Goal: Information Seeking & Learning: Learn about a topic

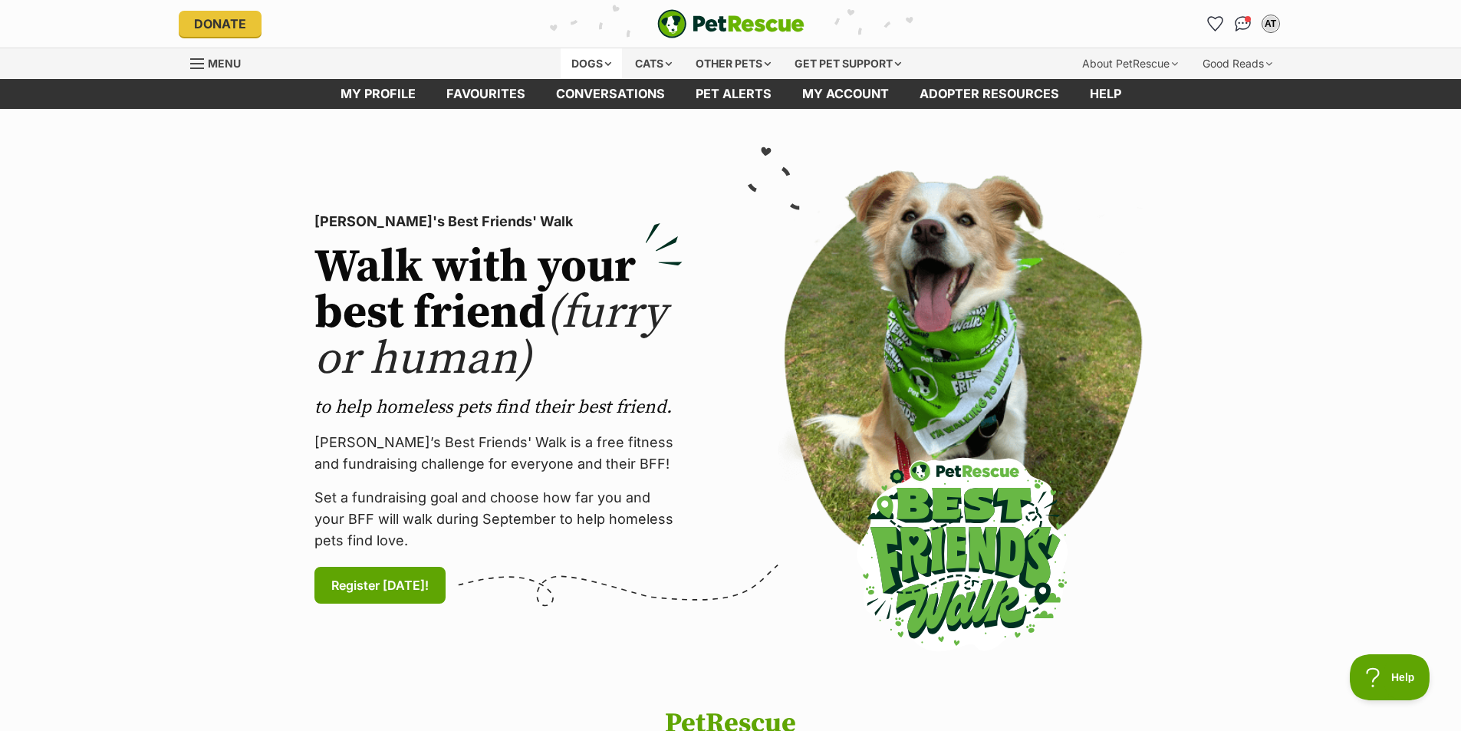
click at [588, 64] on div "Dogs" at bounding box center [591, 63] width 61 height 31
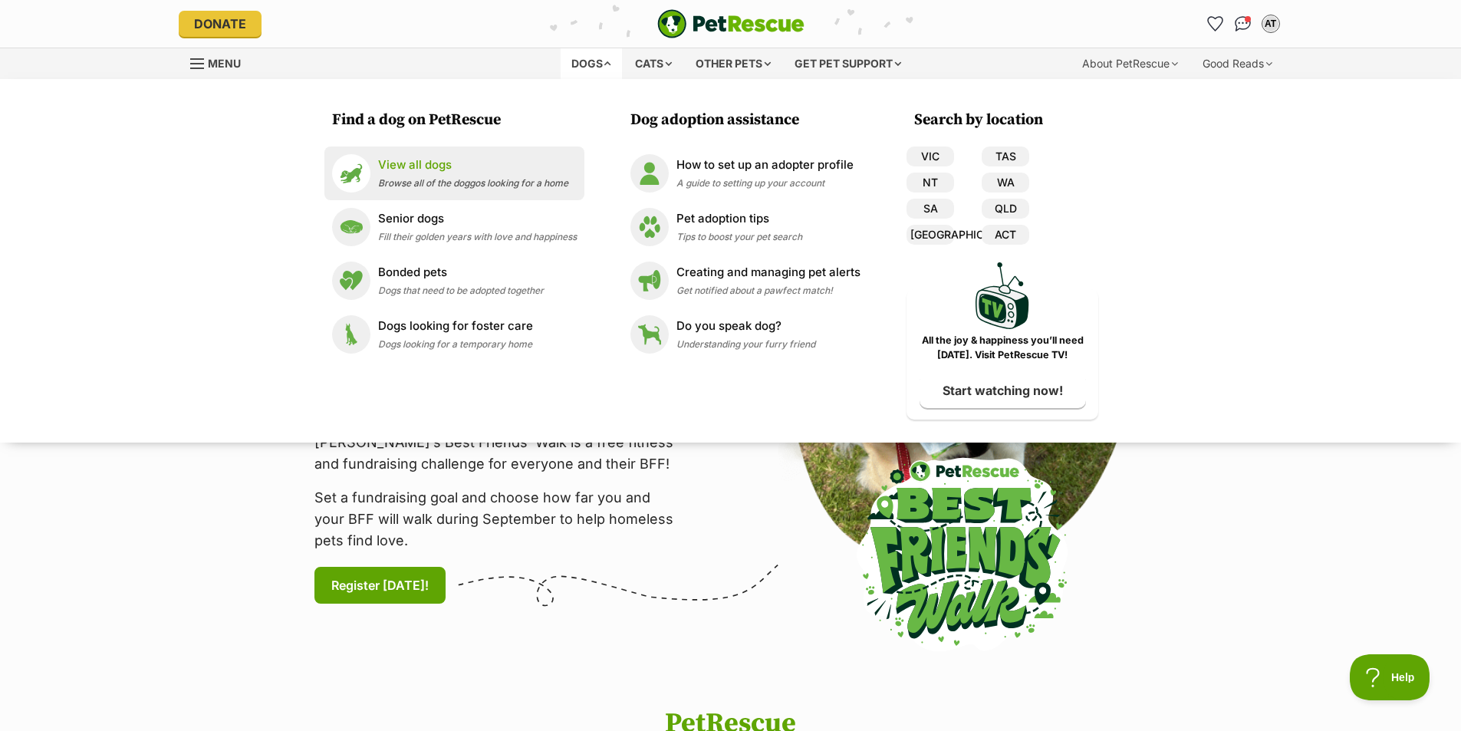
click at [414, 177] on span "Browse all of the doggos looking for a home" at bounding box center [473, 183] width 190 height 12
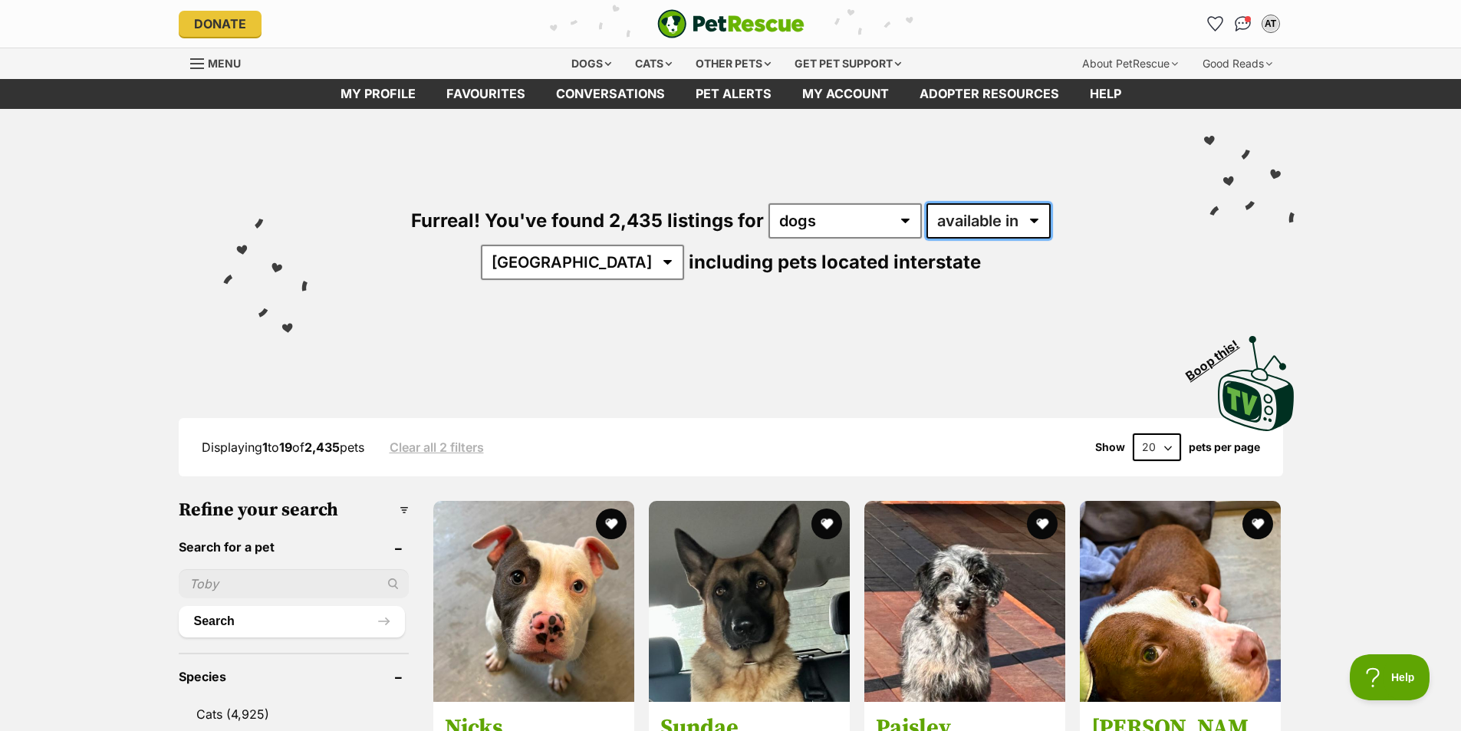
click at [926, 215] on select "available in located in" at bounding box center [988, 220] width 124 height 35
select select "disabled"
click at [926, 203] on select "available in located in" at bounding box center [988, 220] width 124 height 35
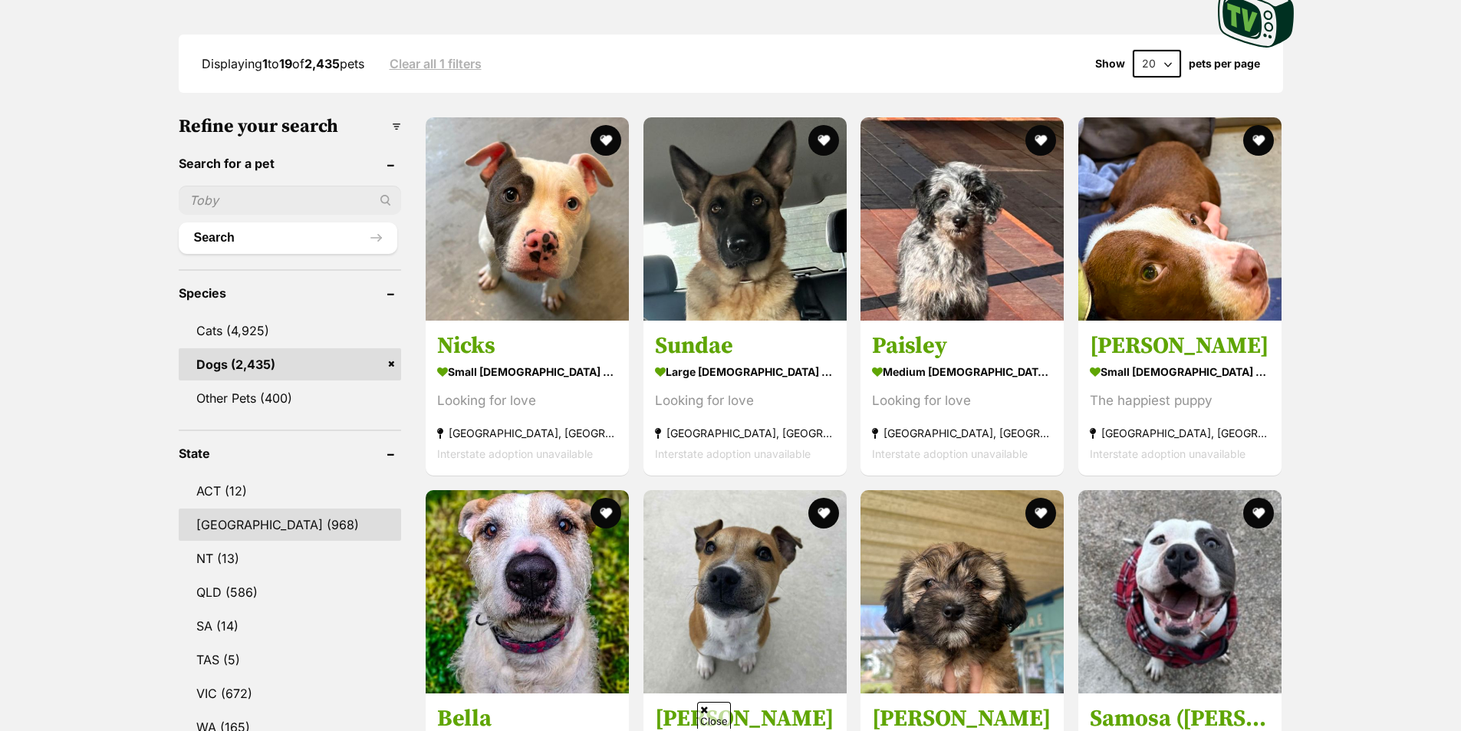
click at [217, 508] on link "NSW (968)" at bounding box center [290, 524] width 223 height 32
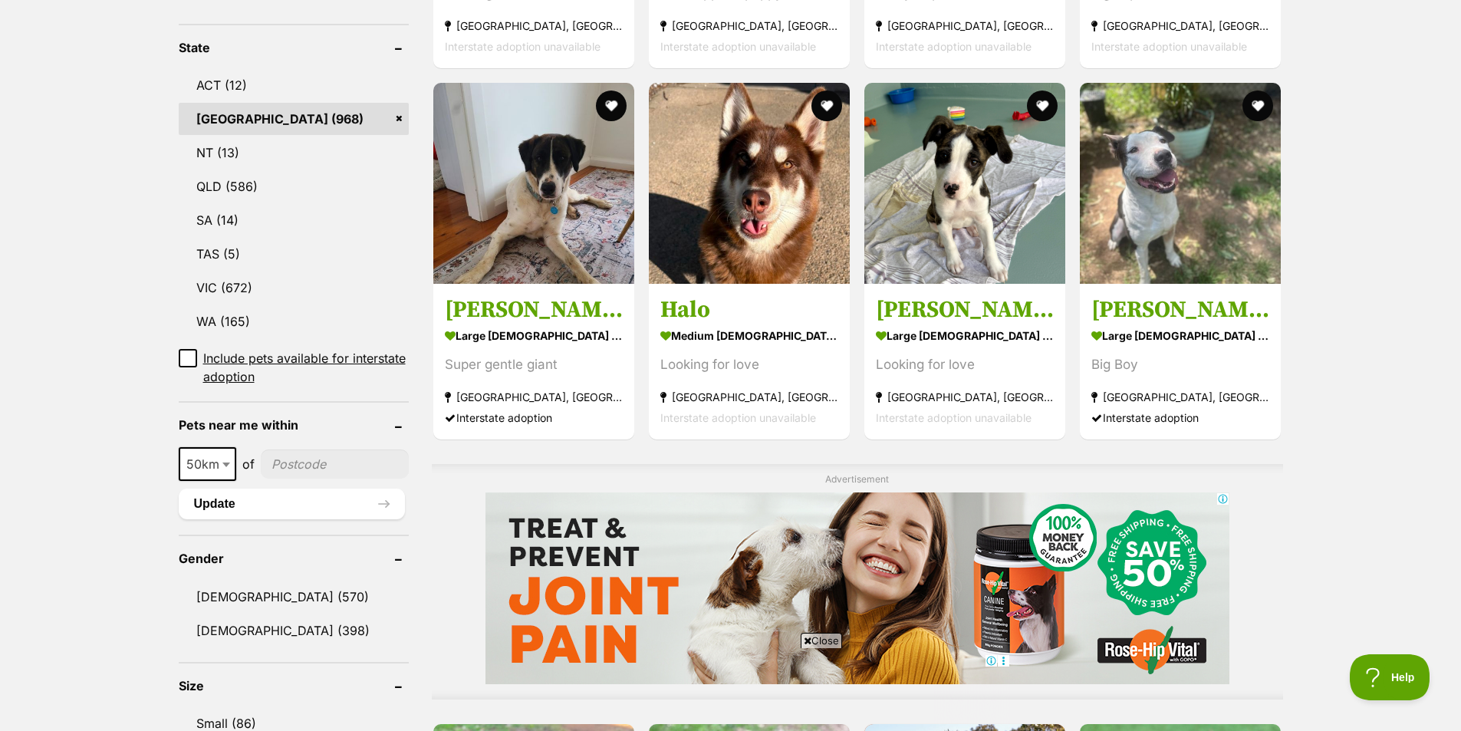
scroll to position [843, 0]
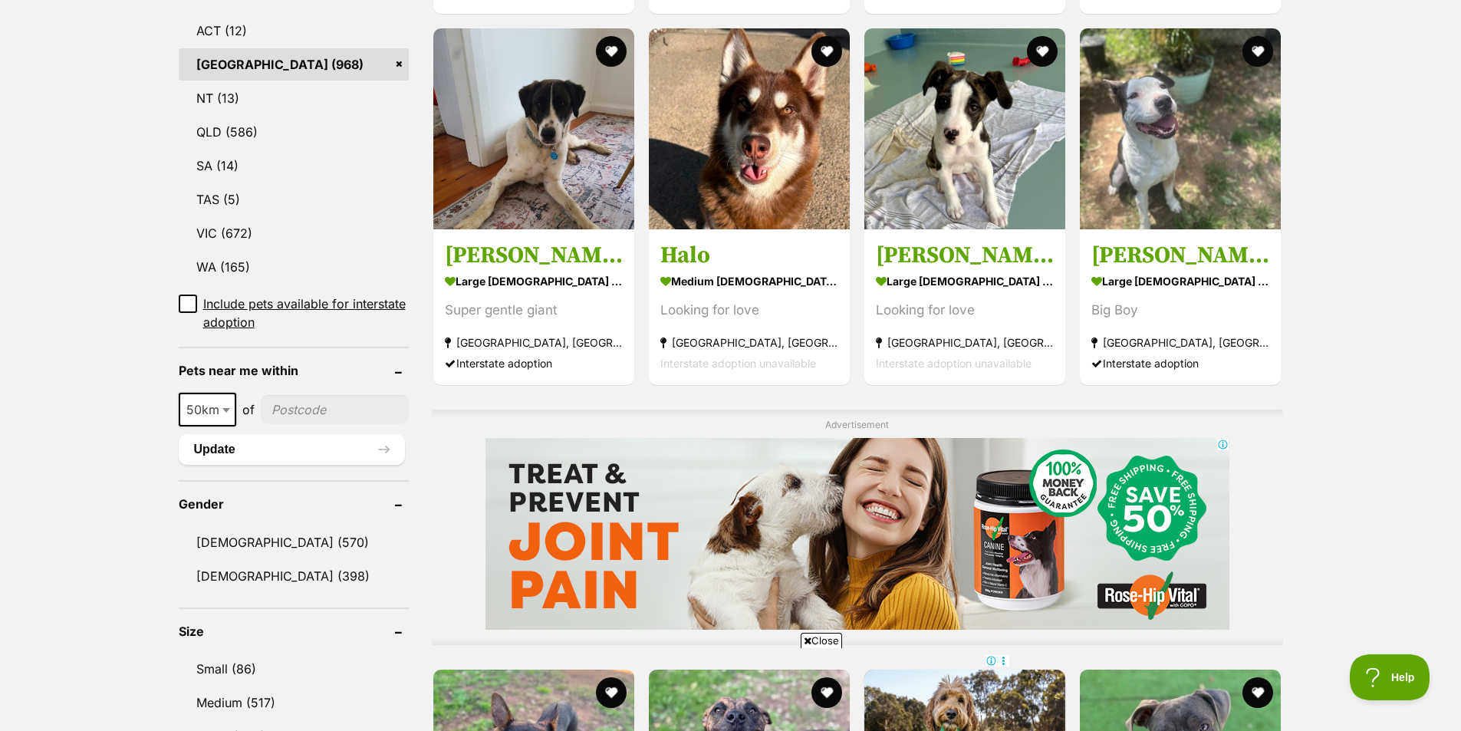
click at [212, 399] on span "50km" at bounding box center [207, 409] width 54 height 21
click at [229, 393] on span at bounding box center [227, 410] width 15 height 34
click at [225, 408] on b at bounding box center [226, 410] width 8 height 5
select select "100"
click at [302, 395] on input"] "postcode" at bounding box center [337, 409] width 143 height 29
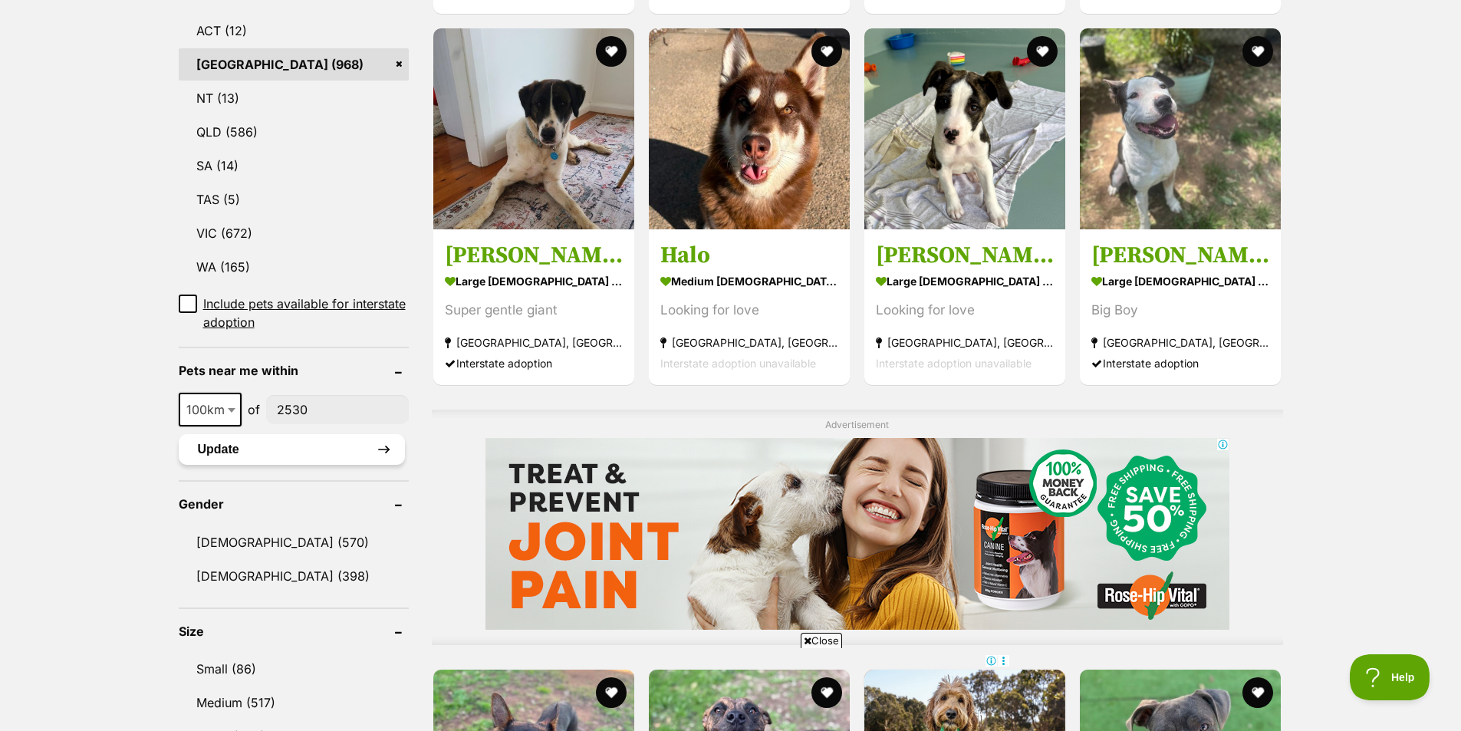
type input"] "2530"
click at [311, 434] on button "Update" at bounding box center [292, 449] width 226 height 31
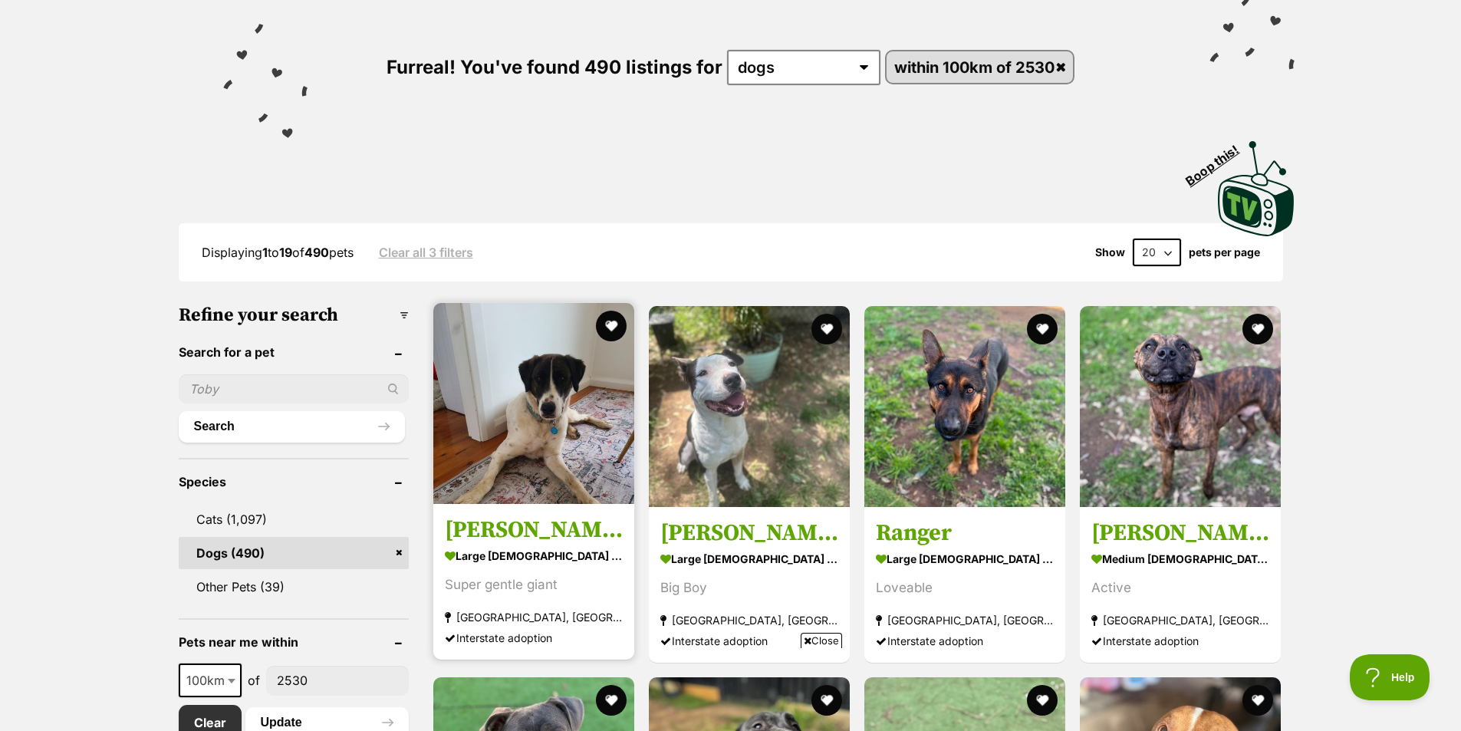
click at [563, 426] on img at bounding box center [533, 403] width 201 height 201
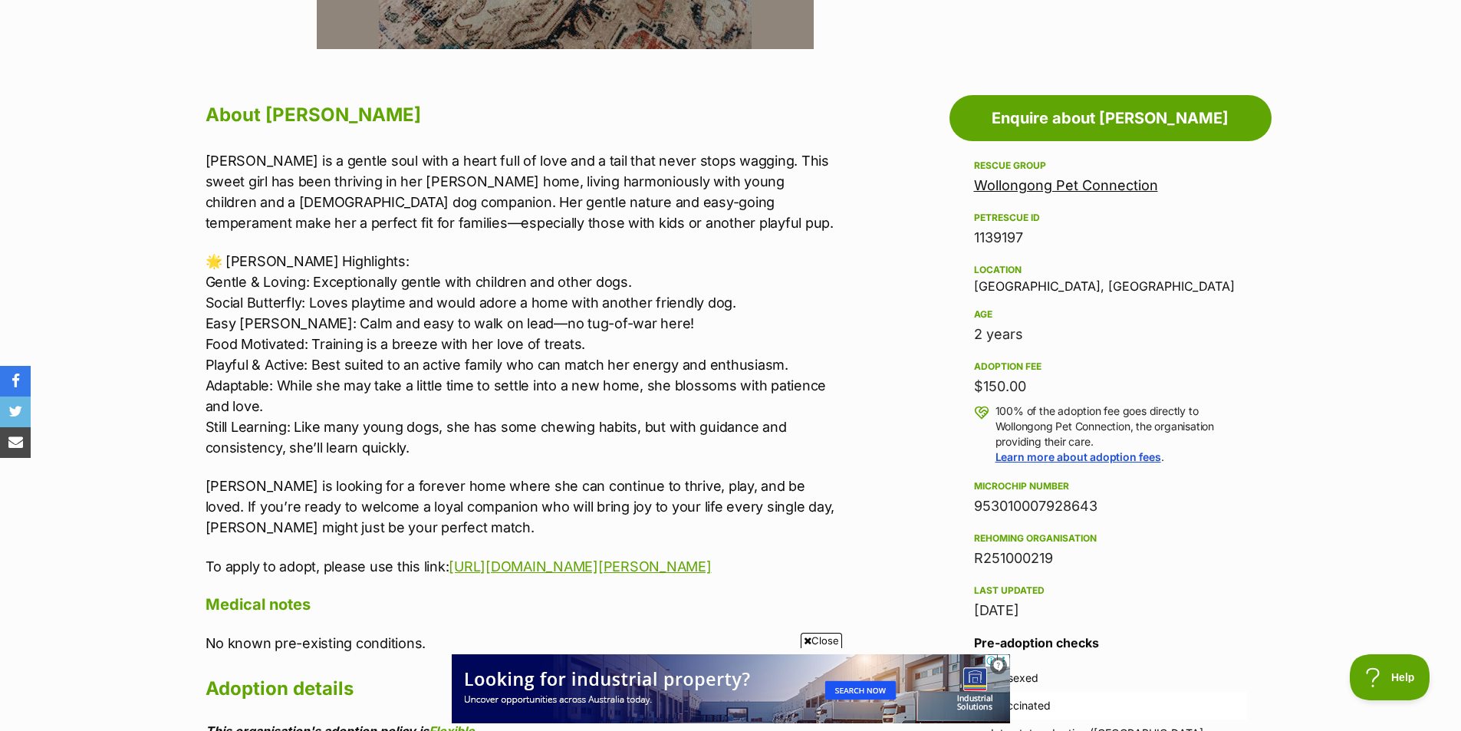
scroll to position [383, 0]
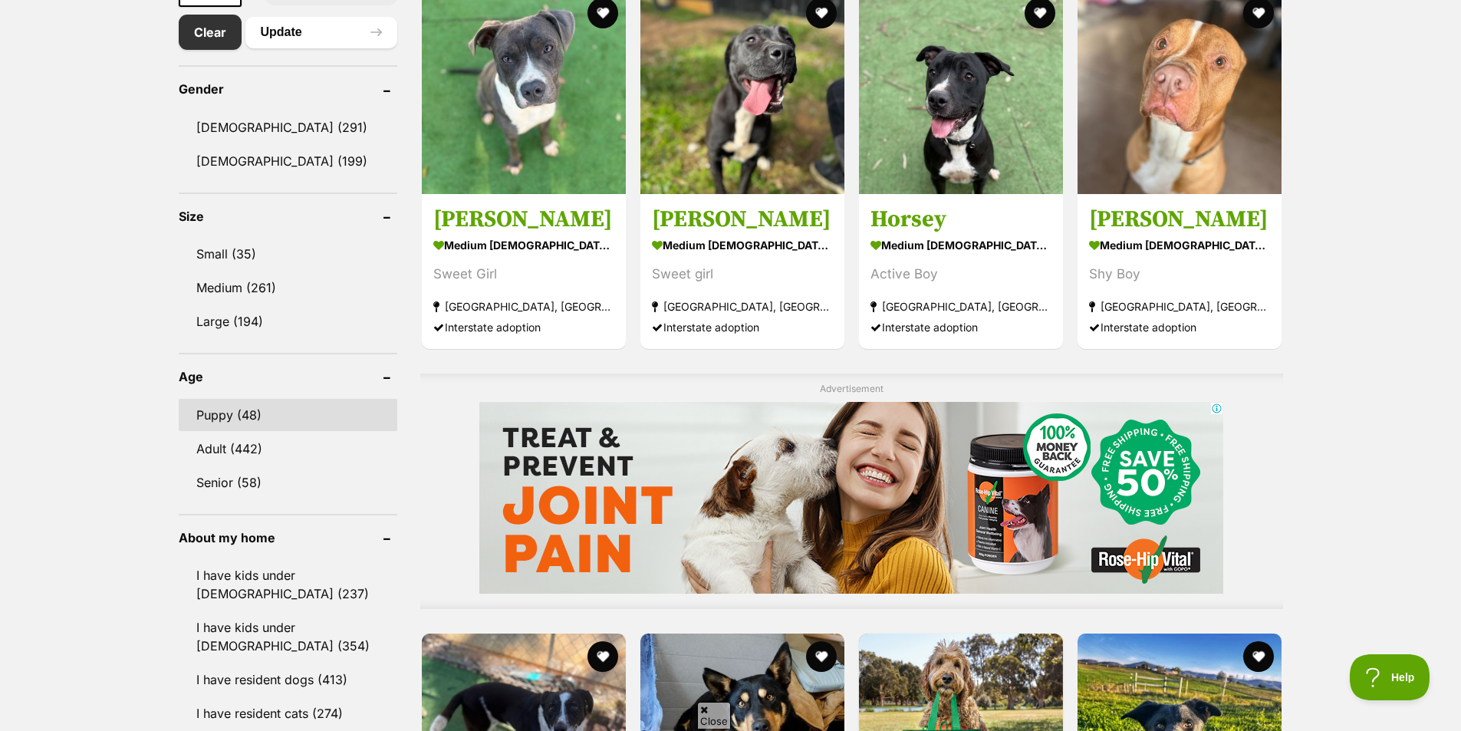
click at [215, 422] on link "Puppy (48)" at bounding box center [288, 415] width 219 height 32
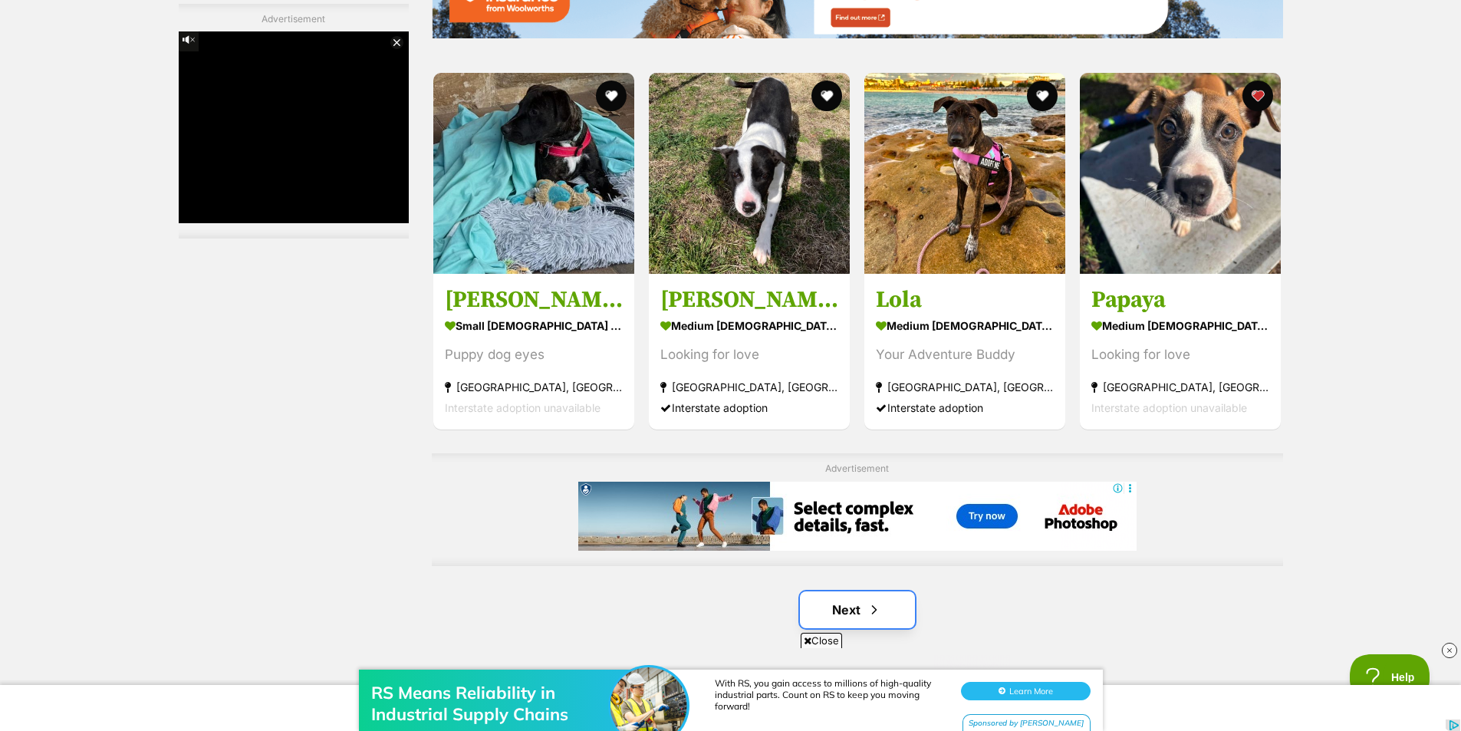
click at [866, 610] on span "Next page" at bounding box center [873, 609] width 15 height 18
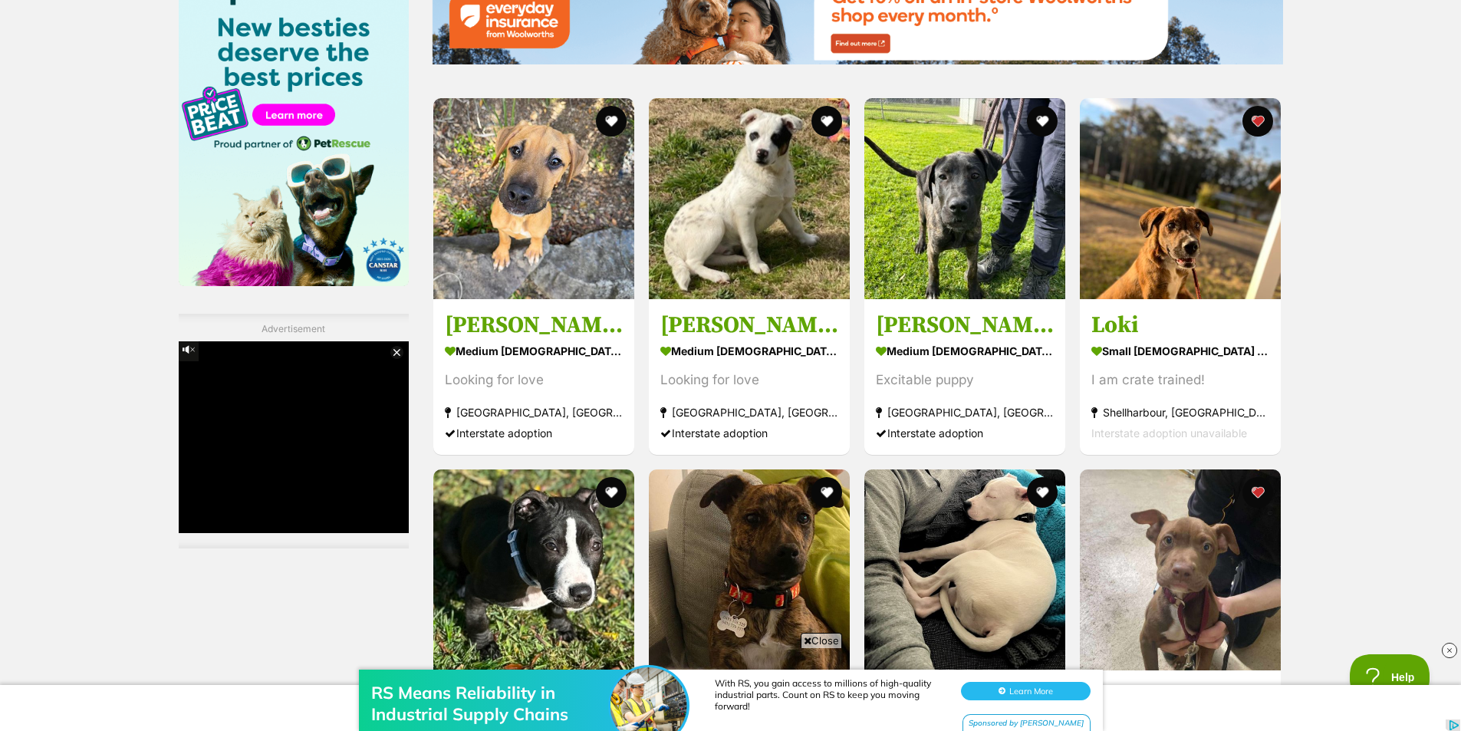
scroll to position [2454, 0]
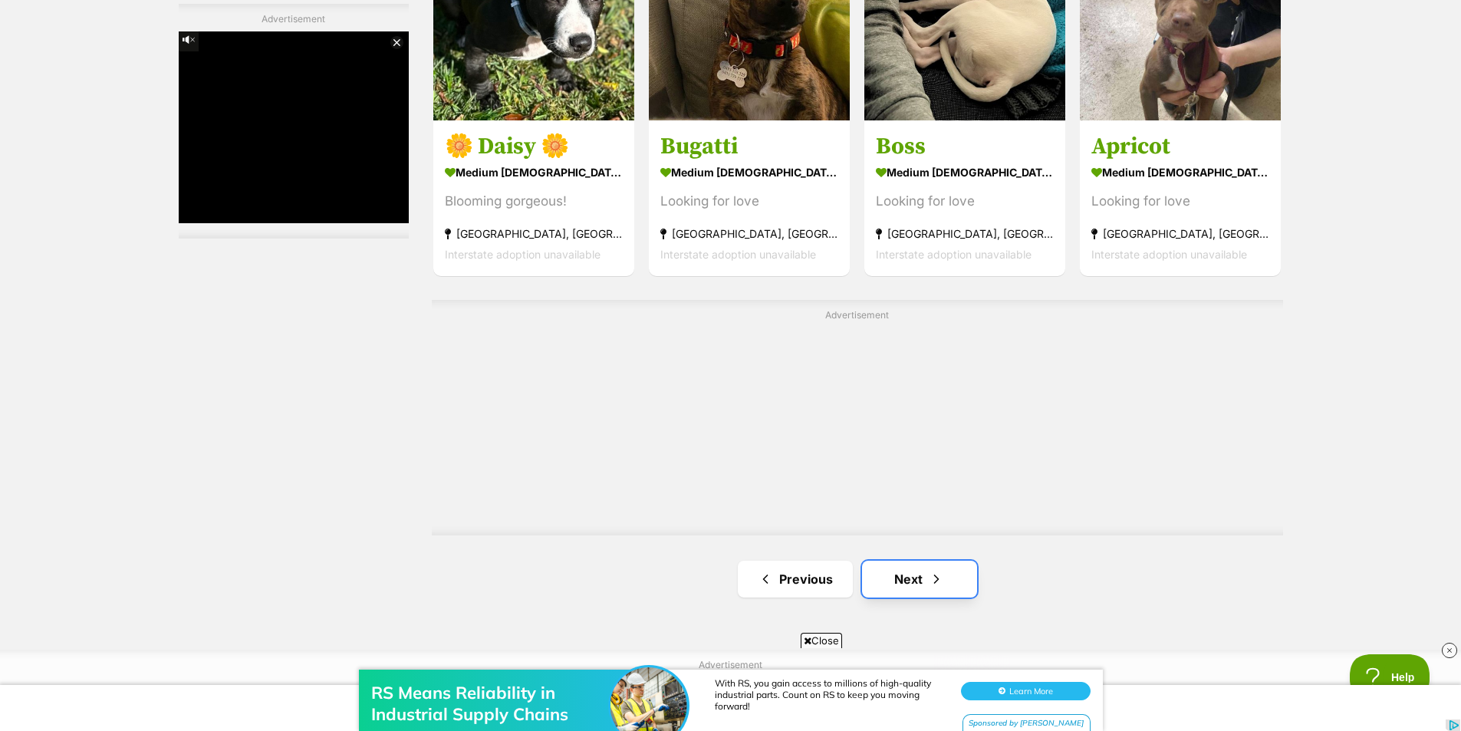
click at [899, 584] on link "Next" at bounding box center [919, 579] width 115 height 37
